Goal: Understand process/instructions: Learn about a topic

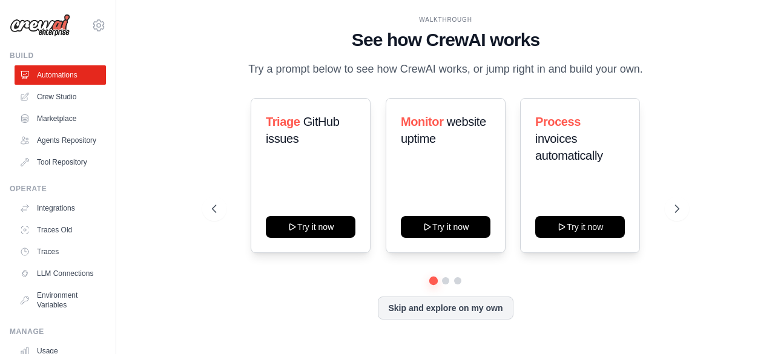
click at [711, 146] on div "WALKTHROUGH See how [PERSON_NAME] works Try a prompt below to see how [PERSON_N…" at bounding box center [446, 177] width 620 height 330
click at [678, 146] on div "Triage GitHub issues Try it now Monitor website uptime Try it now Process invoi…" at bounding box center [445, 175] width 467 height 155
click at [443, 281] on button at bounding box center [446, 281] width 10 height 10
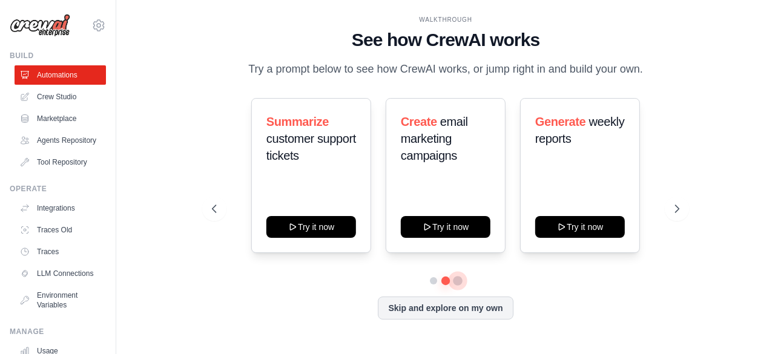
click at [462, 279] on button at bounding box center [458, 281] width 10 height 10
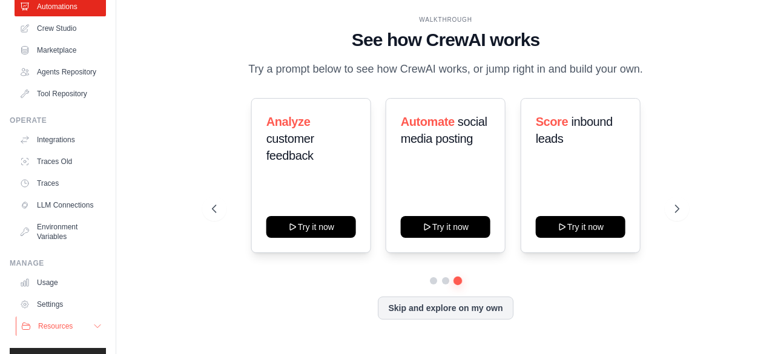
scroll to position [111, 0]
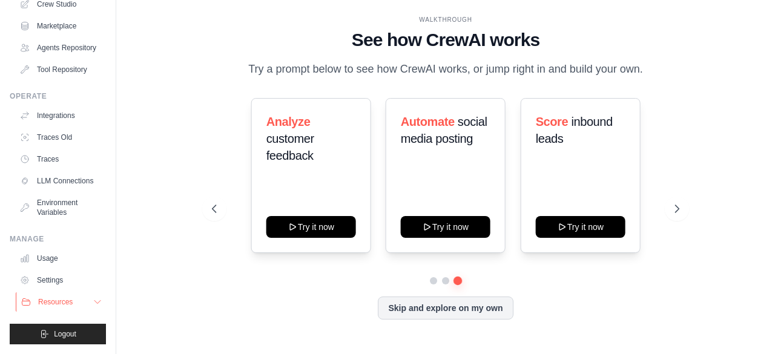
click at [81, 300] on button "Resources" at bounding box center [61, 302] width 91 height 19
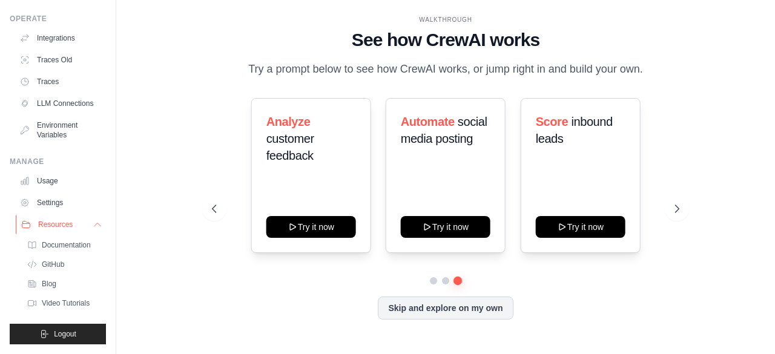
scroll to position [0, 0]
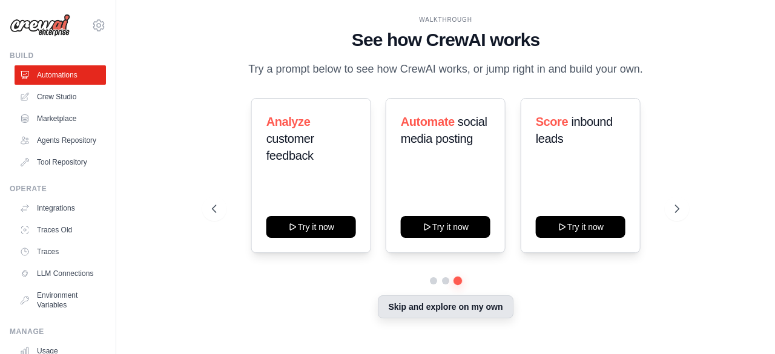
click at [450, 310] on button "Skip and explore on my own" at bounding box center [445, 307] width 135 height 23
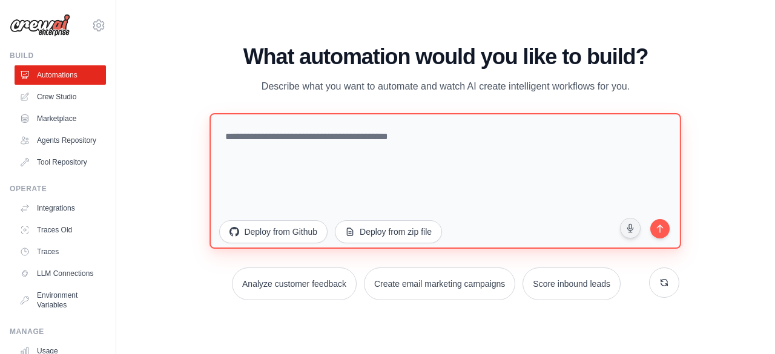
click at [376, 177] on textarea at bounding box center [446, 181] width 472 height 136
